Goal: Find specific page/section: Find specific page/section

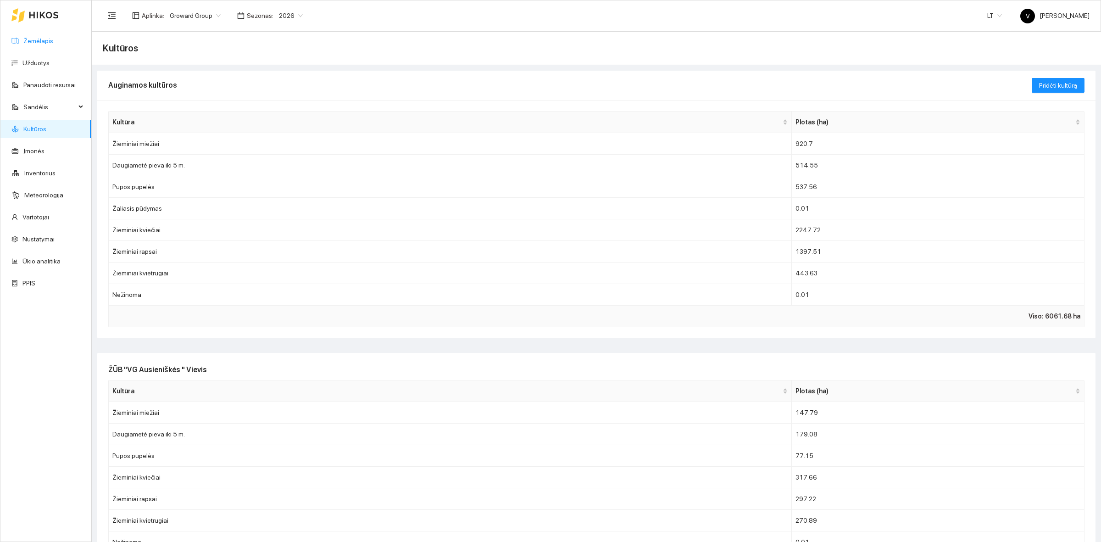
click at [37, 44] on link "Žemėlapis" at bounding box center [38, 40] width 30 height 7
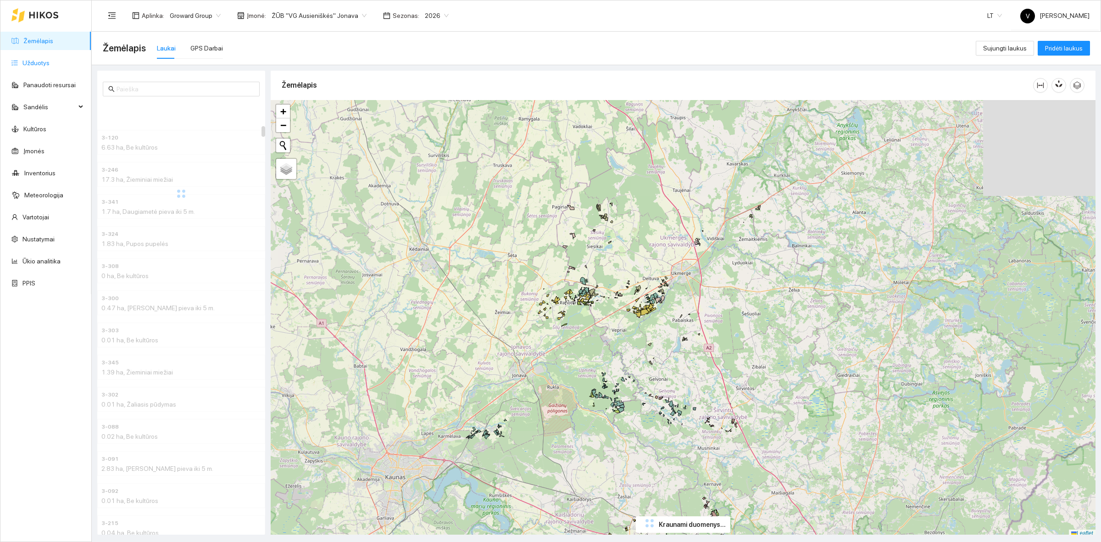
click at [36, 59] on link "Užduotys" at bounding box center [35, 62] width 27 height 7
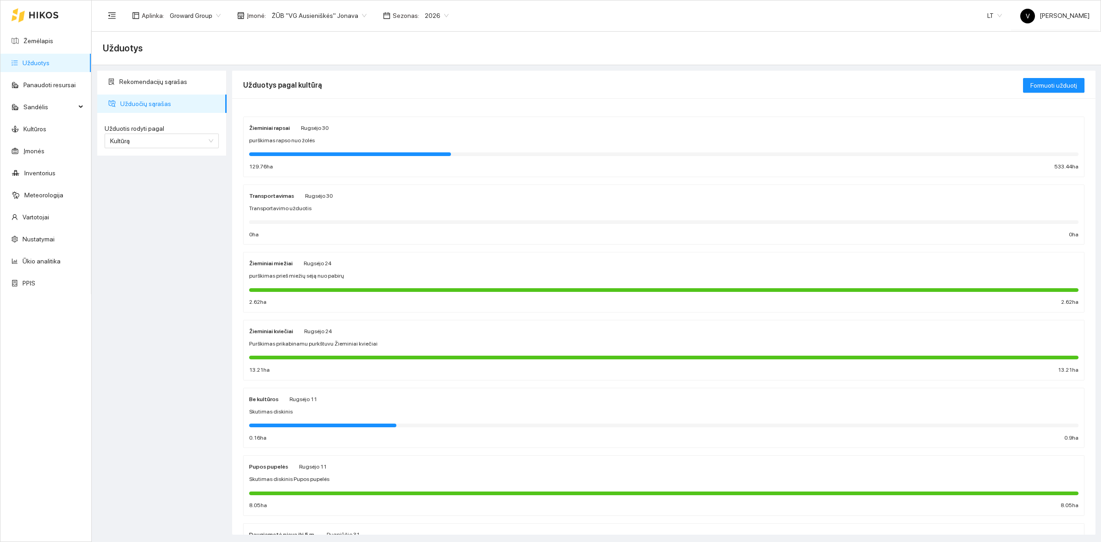
click at [329, 11] on span "ŽŪB "VG Ausieniškės" Jonava" at bounding box center [319, 16] width 95 height 14
click at [144, 200] on div "Rekomendacijų sąrašas Užduočių sąrašas Užduotis rodyti pagal Kultūrą Užduotis r…" at bounding box center [161, 303] width 135 height 464
click at [273, 125] on strong "Žieminiai rapsai" at bounding box center [269, 128] width 41 height 6
